Goal: Obtain resource: Obtain resource

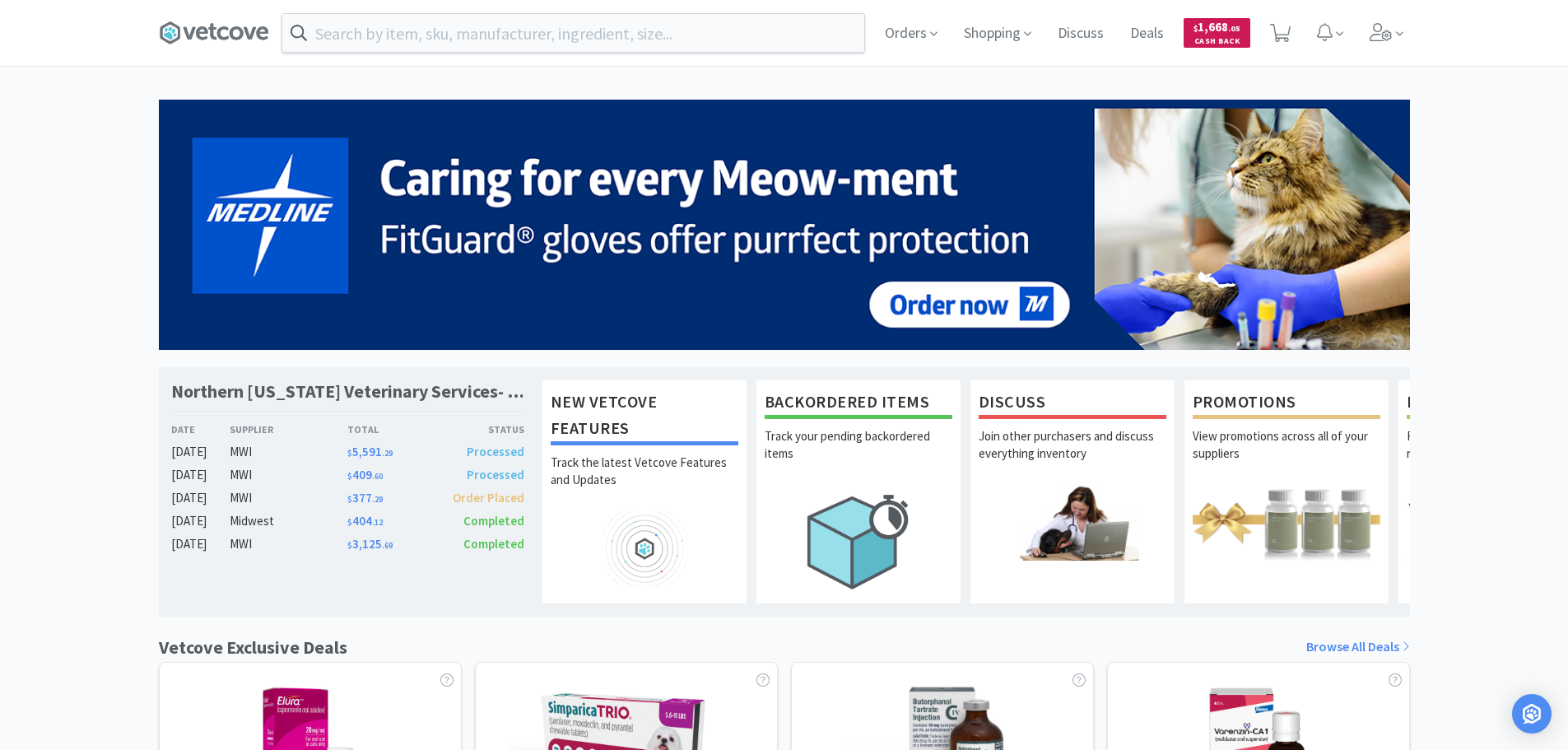
click at [1225, 39] on span "Cash Back" at bounding box center [1216, 42] width 47 height 10
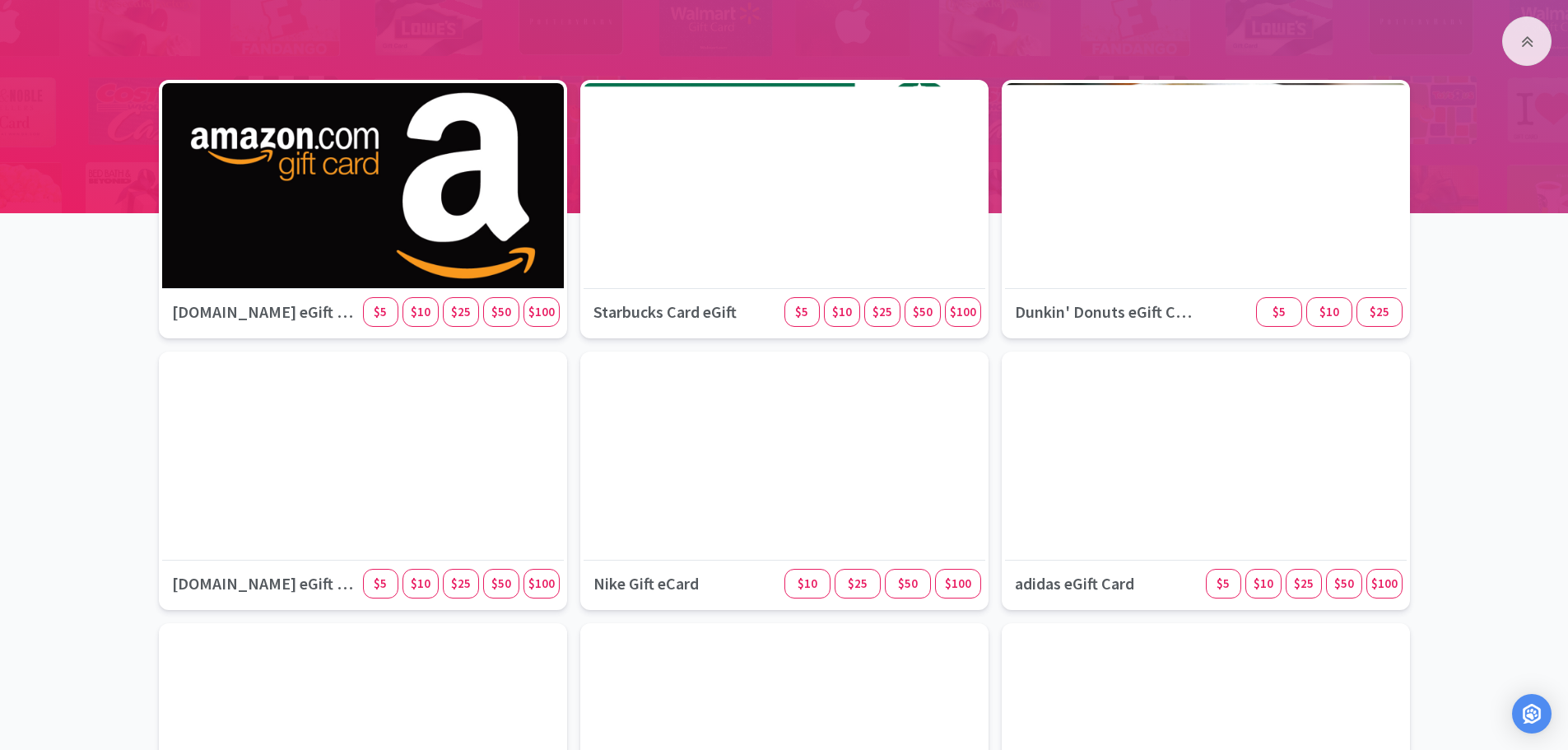
scroll to position [82, 0]
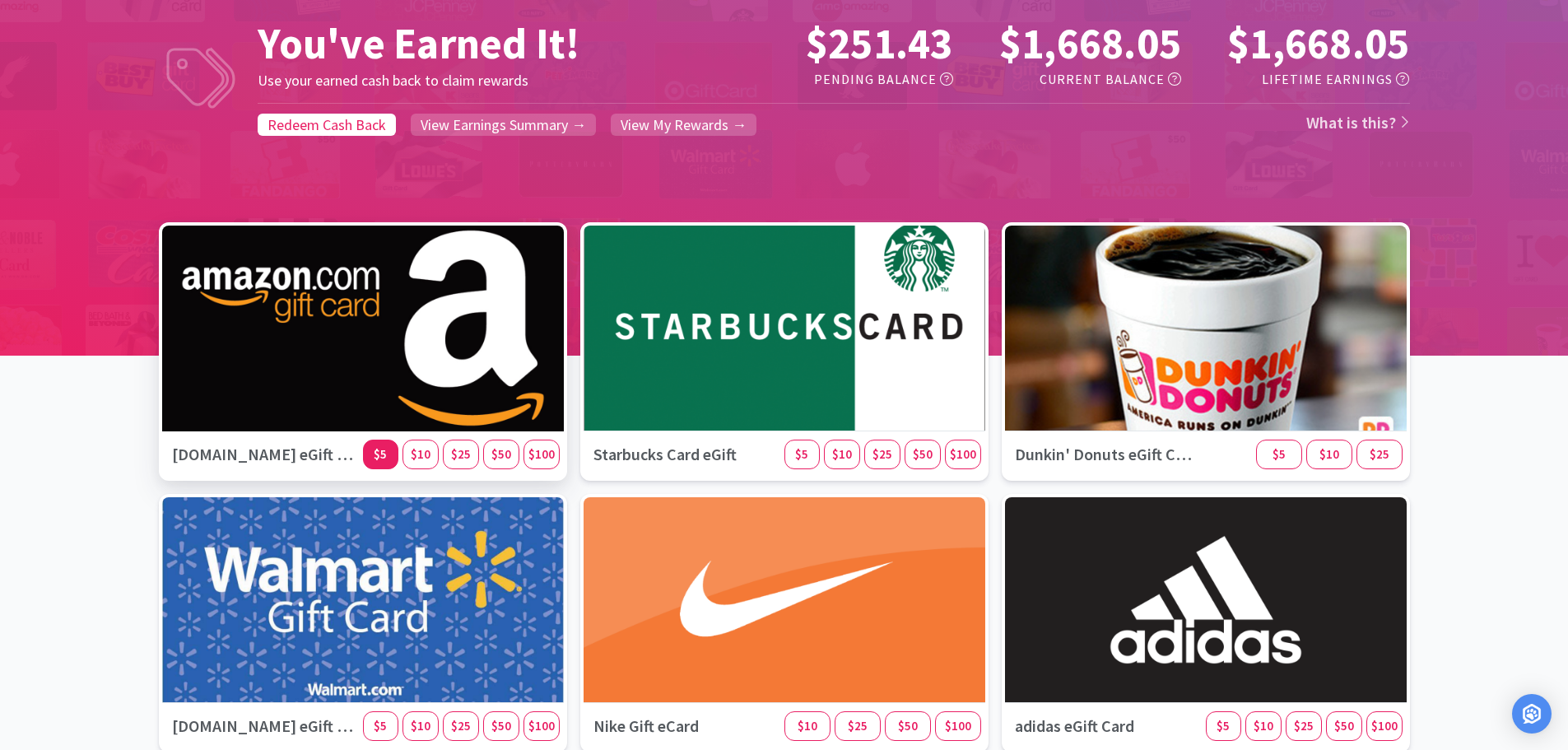
click at [381, 453] on span "$5" at bounding box center [380, 454] width 13 height 15
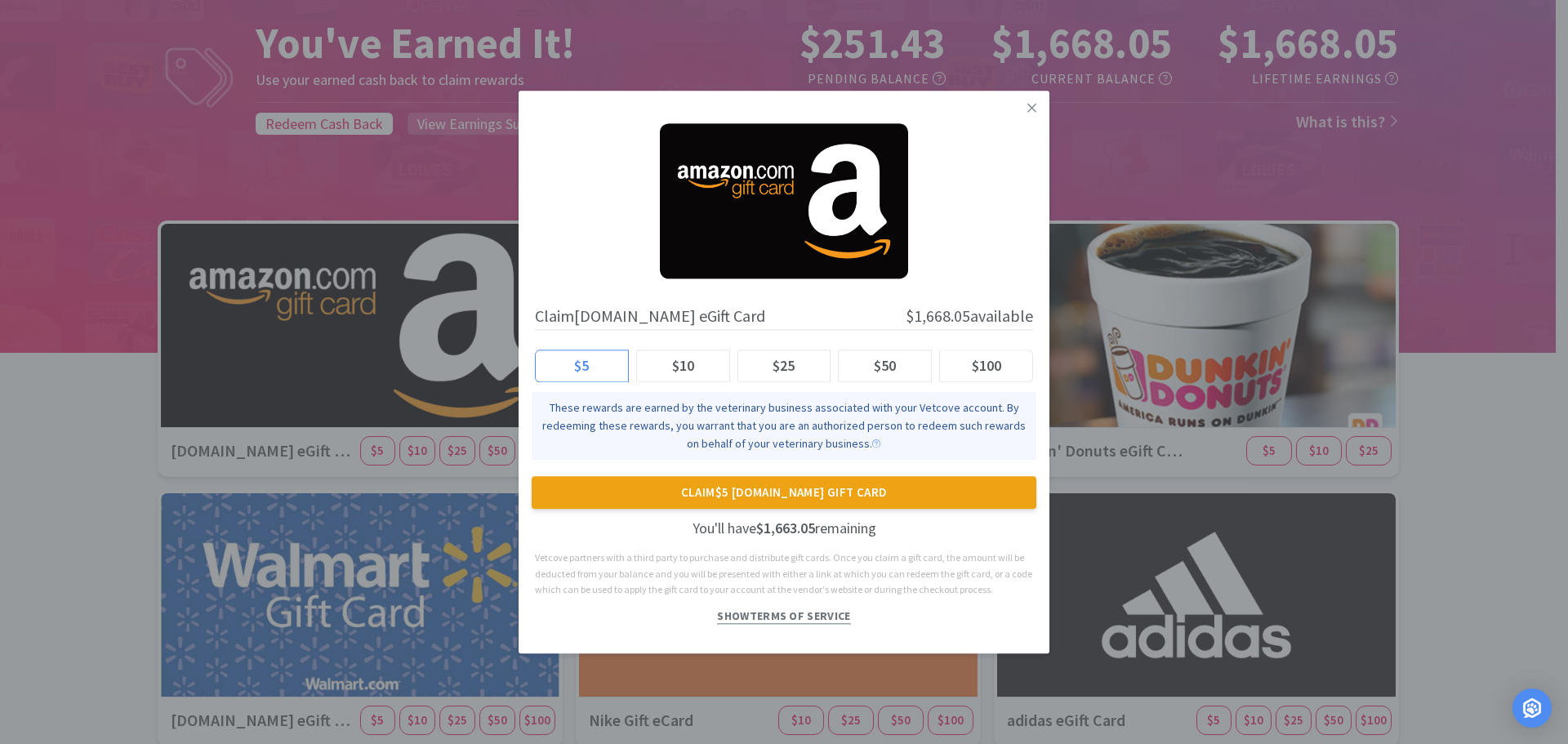
click at [763, 614] on span "Show Terms of Service" at bounding box center [784, 616] width 133 height 15
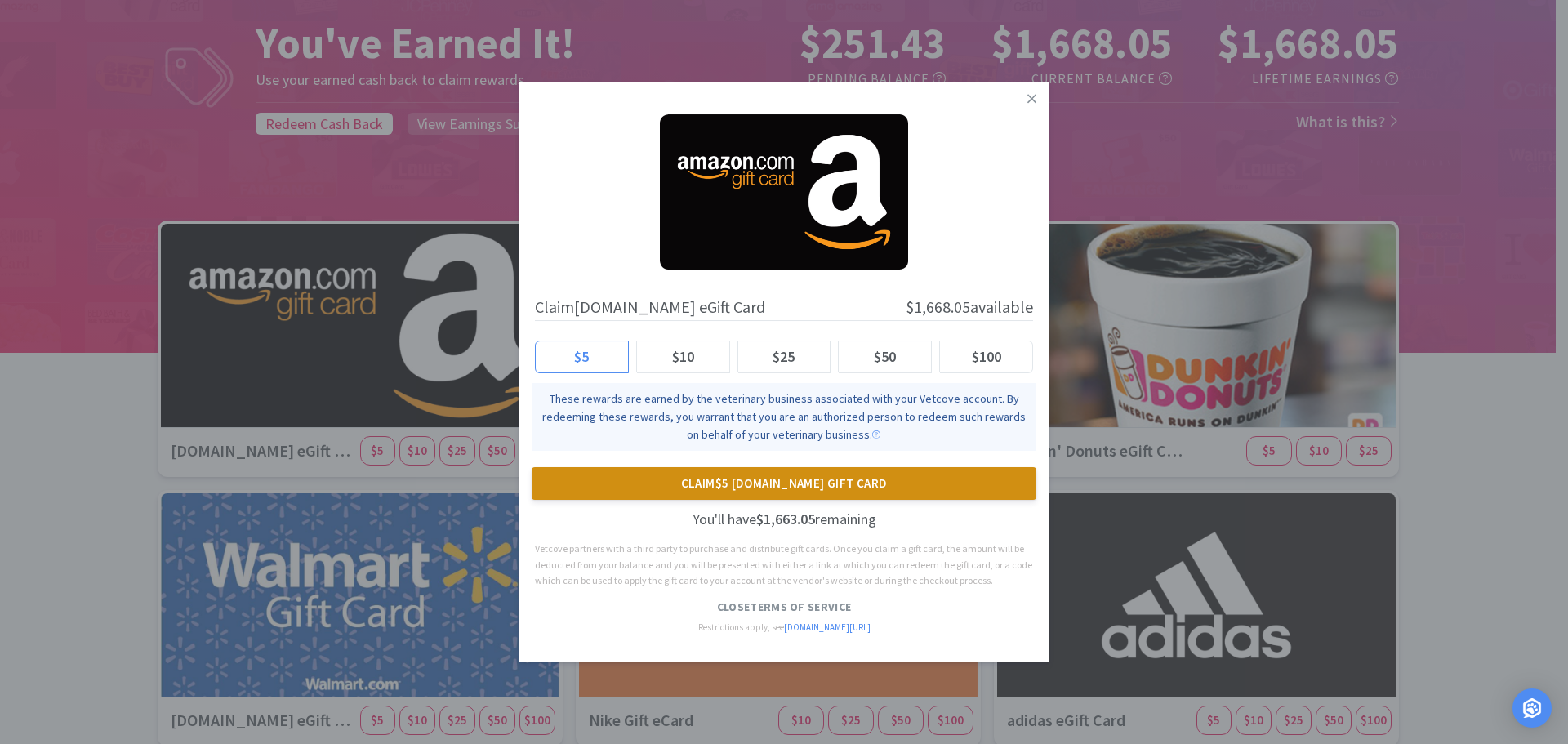
click at [795, 481] on button "Claim $5 [DOMAIN_NAME] Gift Card" at bounding box center [784, 483] width 505 height 33
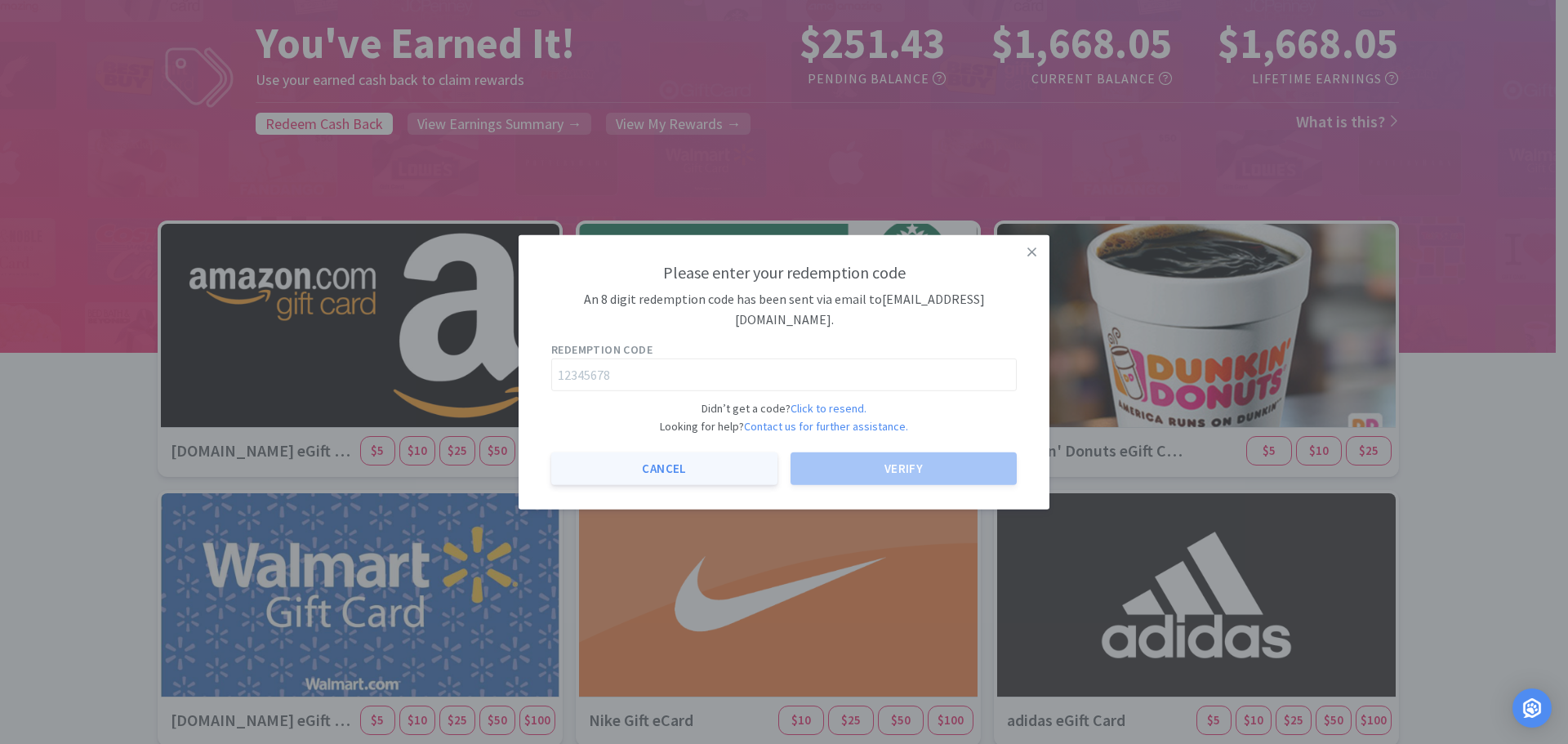
click at [722, 469] on button "Cancel" at bounding box center [663, 469] width 226 height 33
